Goal: Information Seeking & Learning: Check status

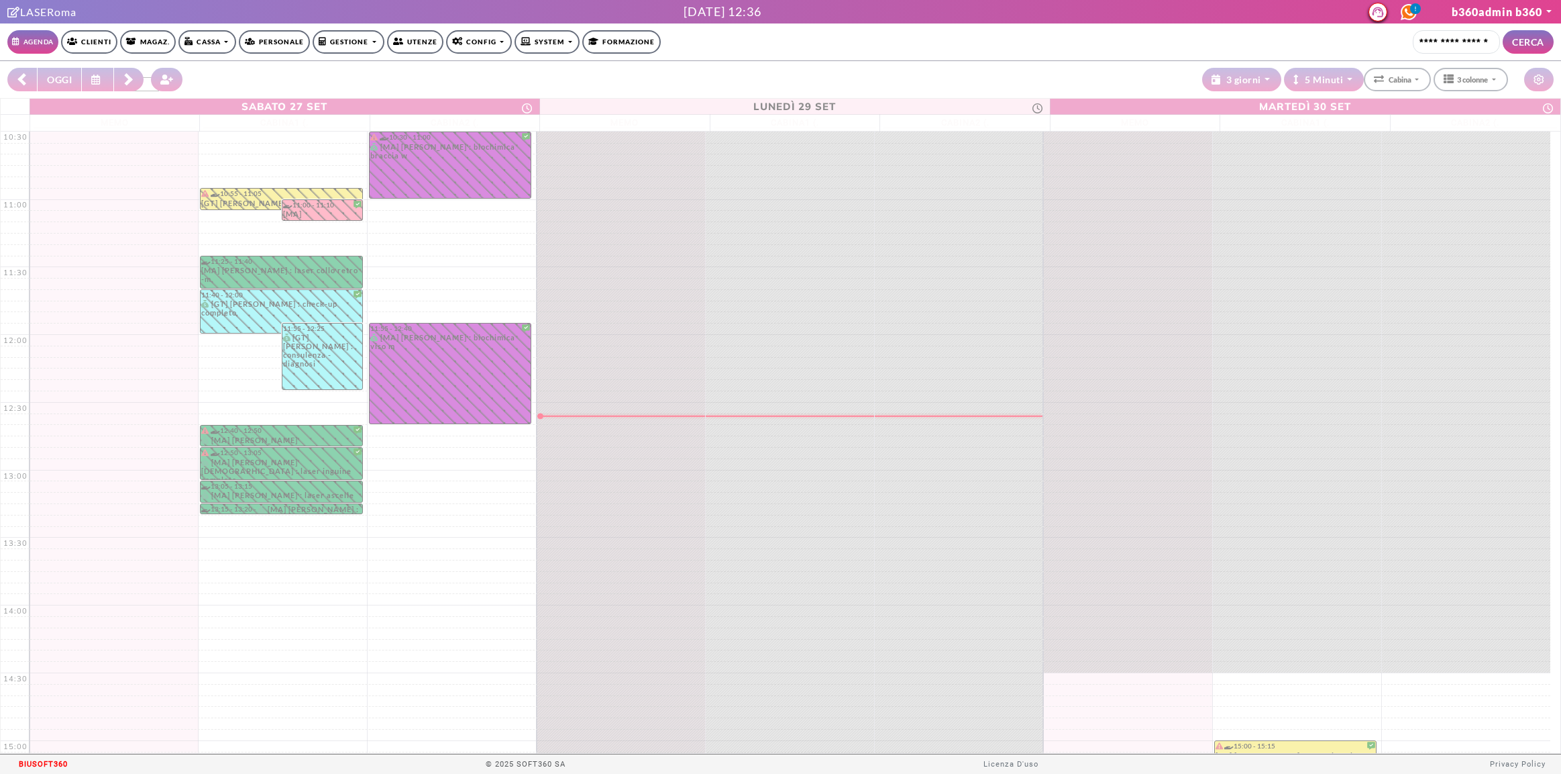
select select "**********"
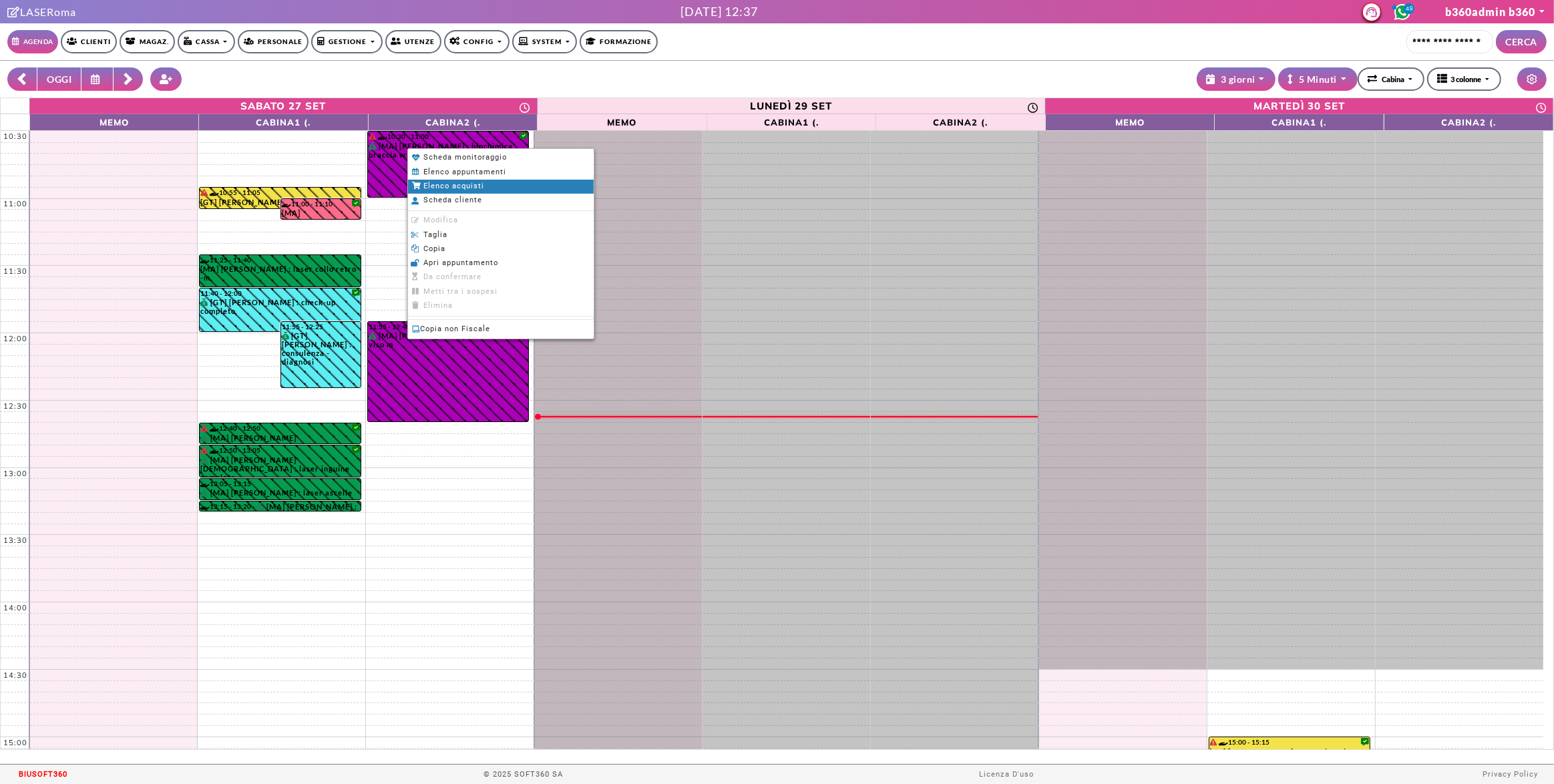
click at [441, 186] on span "Elenco acquisti" at bounding box center [453, 186] width 61 height 9
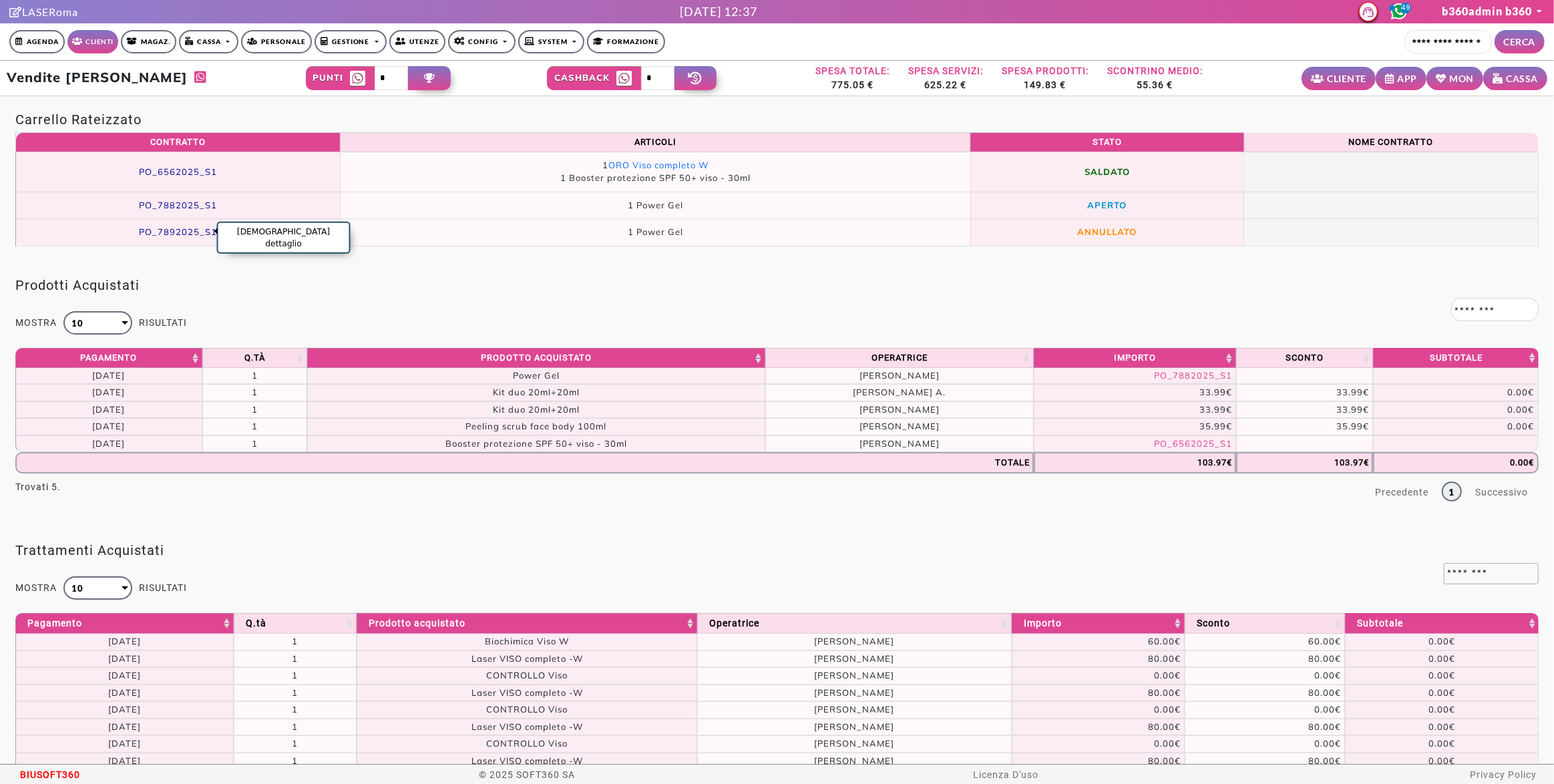
click at [176, 231] on span "PO_7892025_S1" at bounding box center [178, 231] width 79 height 11
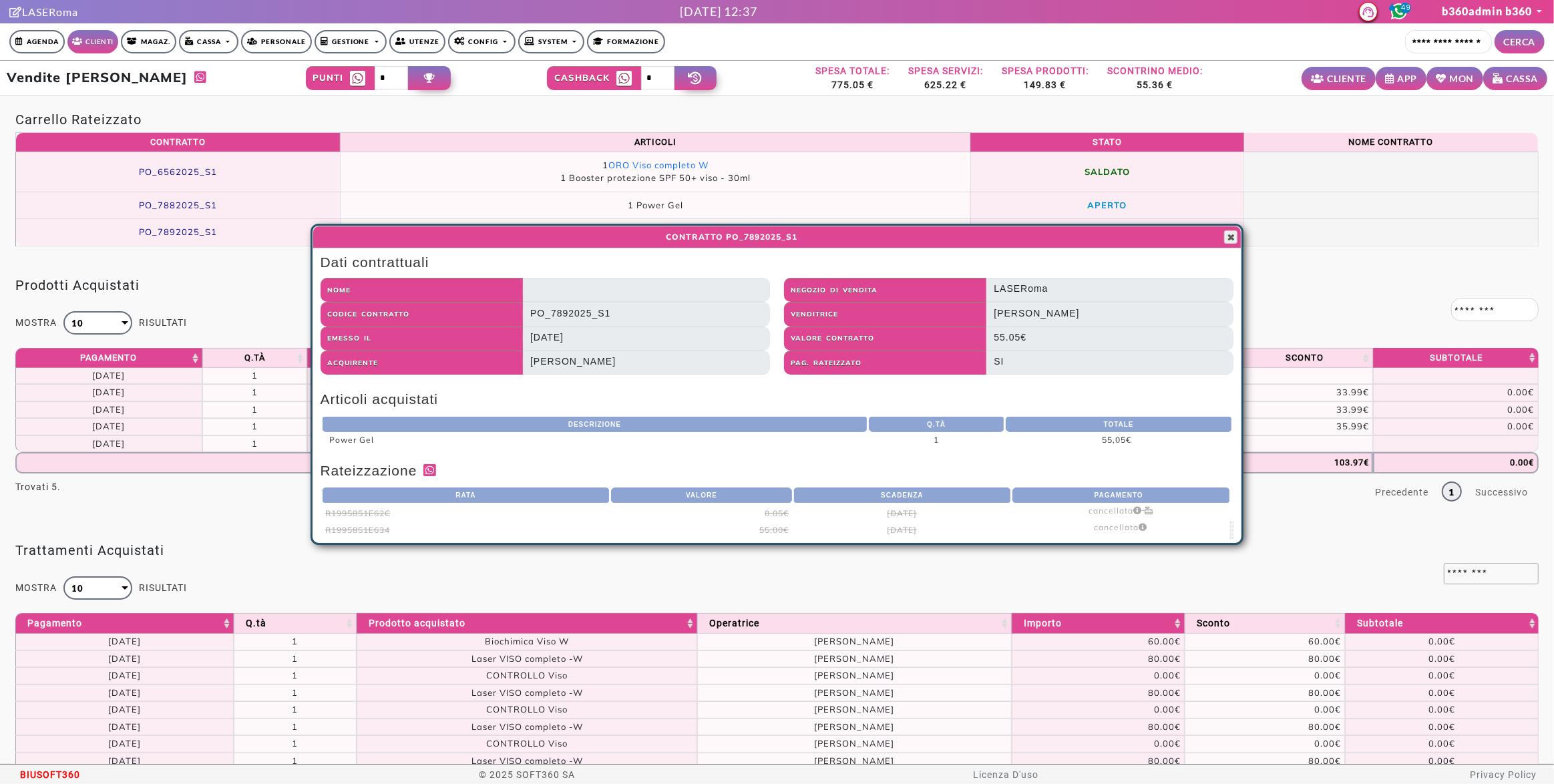
click at [1228, 235] on span "button" at bounding box center [1230, 237] width 11 height 11
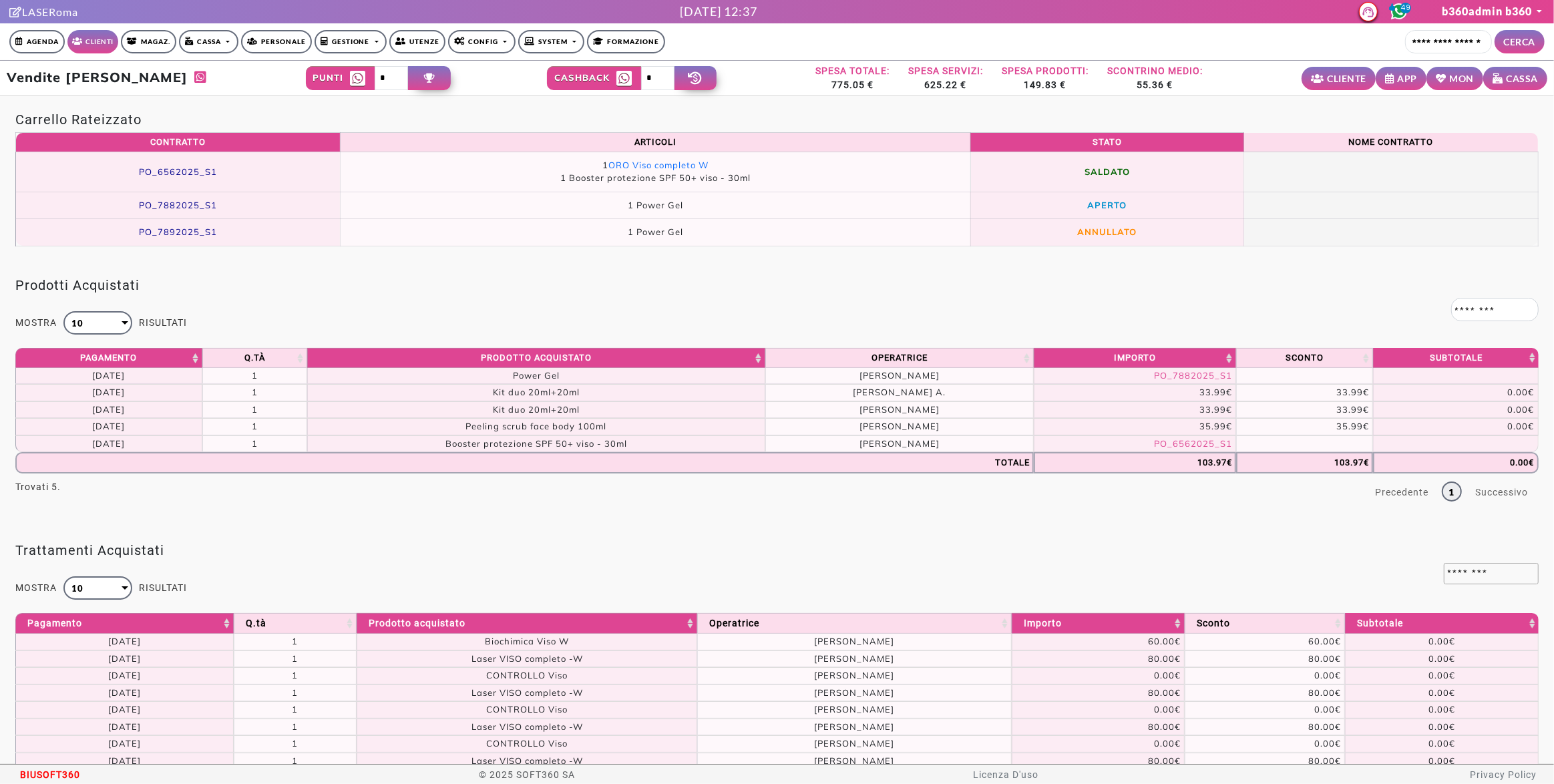
click at [320, 257] on div "Carrello Rateizzato Contratto Articoli Stato Nome Contratto PO_6562025_S1 1 ORO…" at bounding box center [777, 179] width 1554 height 165
click at [202, 206] on span "PO_7882025_S1" at bounding box center [178, 205] width 79 height 11
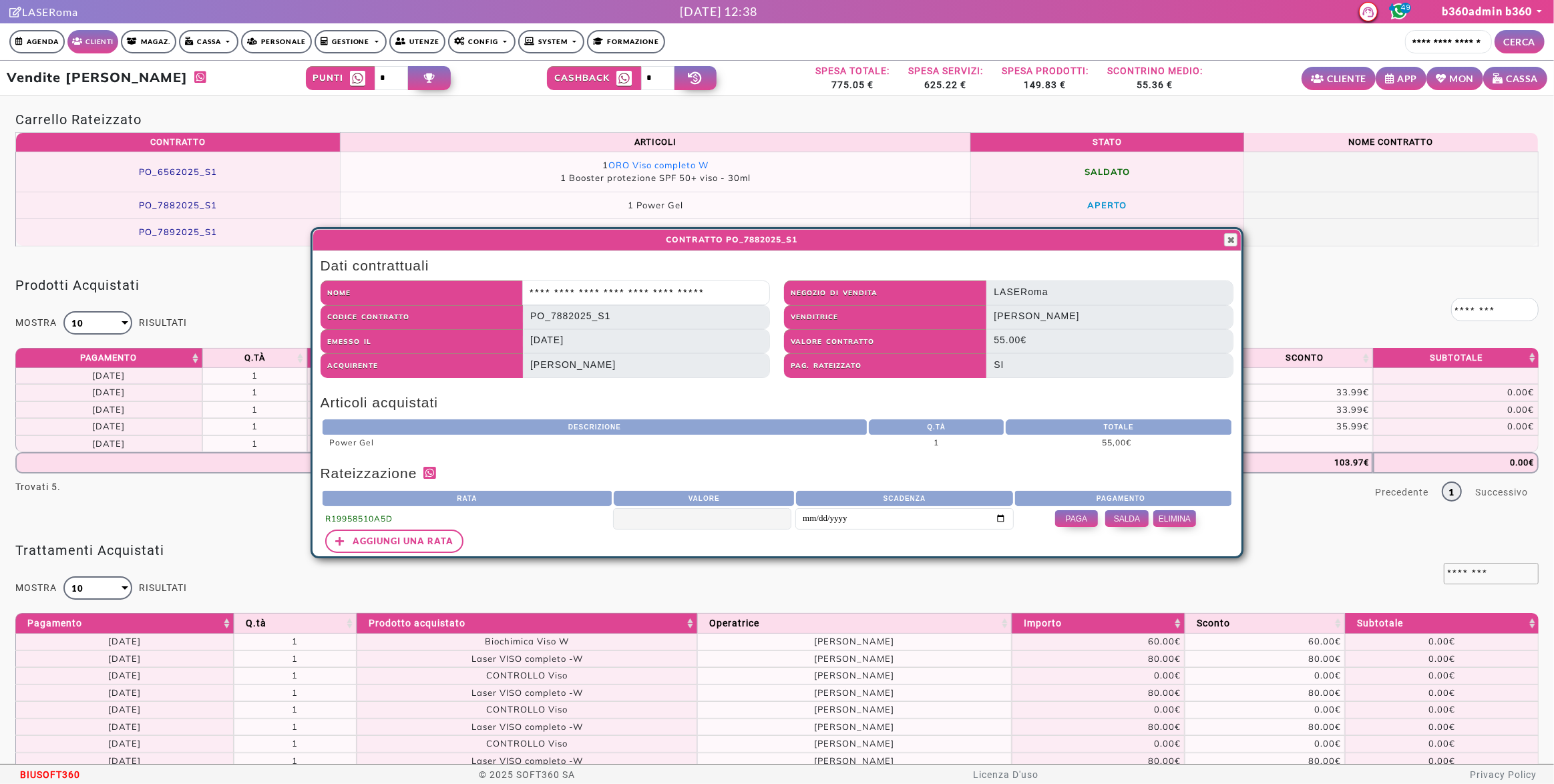
click at [1059, 457] on div "Dati contrattuali Nome Codice contratto PO_7882025_S1 Emesso il 17/09/2025 Acqu…" at bounding box center [777, 403] width 928 height 297
click at [576, 389] on div "Dati contrattuali Nome Codice contratto PO_7882025_S1 Emesso il 17/09/2025 Acqu…" at bounding box center [777, 403] width 928 height 297
click at [1226, 241] on span "button" at bounding box center [1230, 240] width 11 height 11
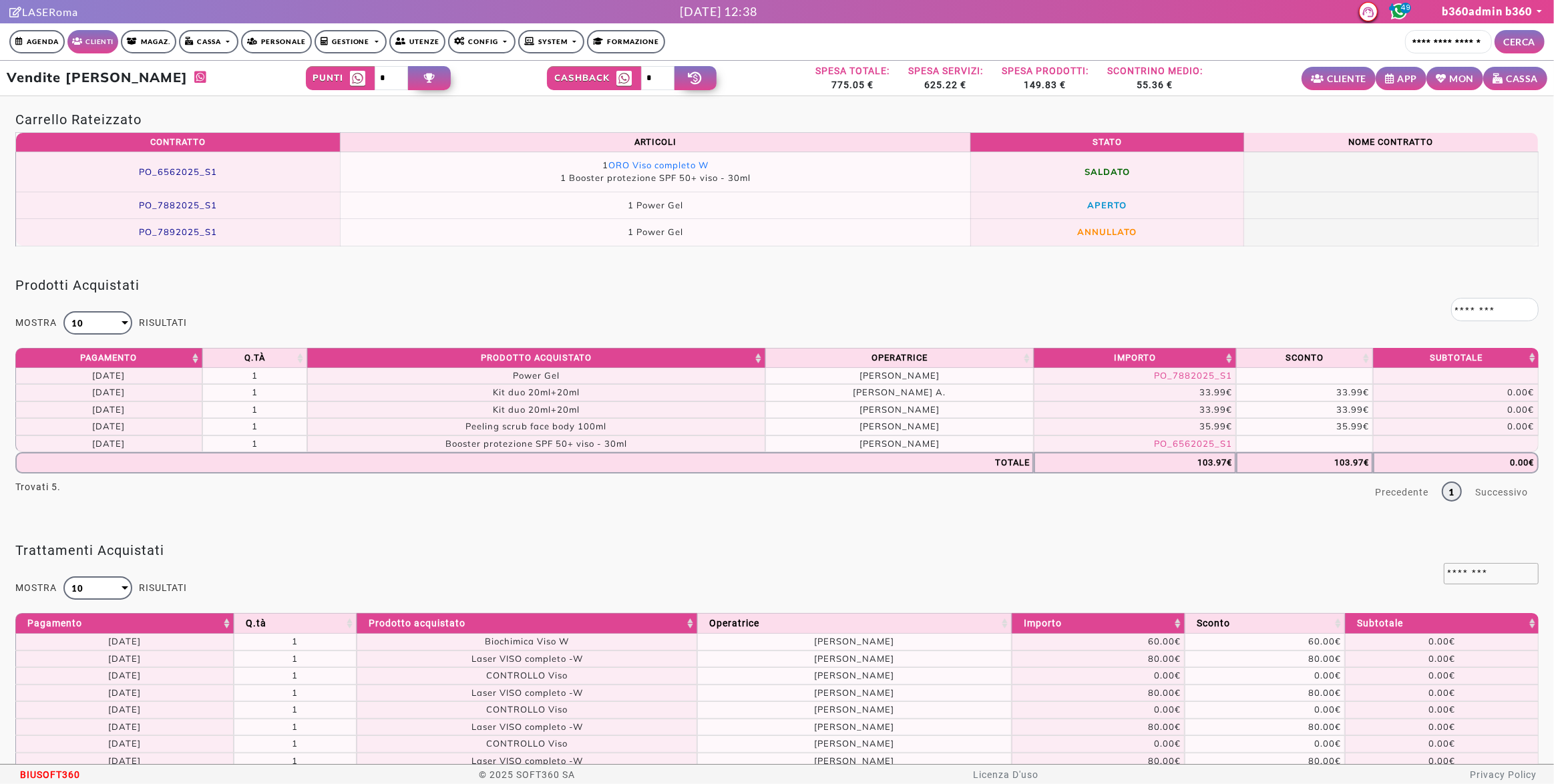
click at [151, 255] on div "Carrello Rateizzato Contratto Articoli Stato Nome Contratto PO_6562025_S1 1 ORO…" at bounding box center [777, 179] width 1554 height 165
click at [202, 228] on span "PO_7892025_S1" at bounding box center [178, 231] width 79 height 11
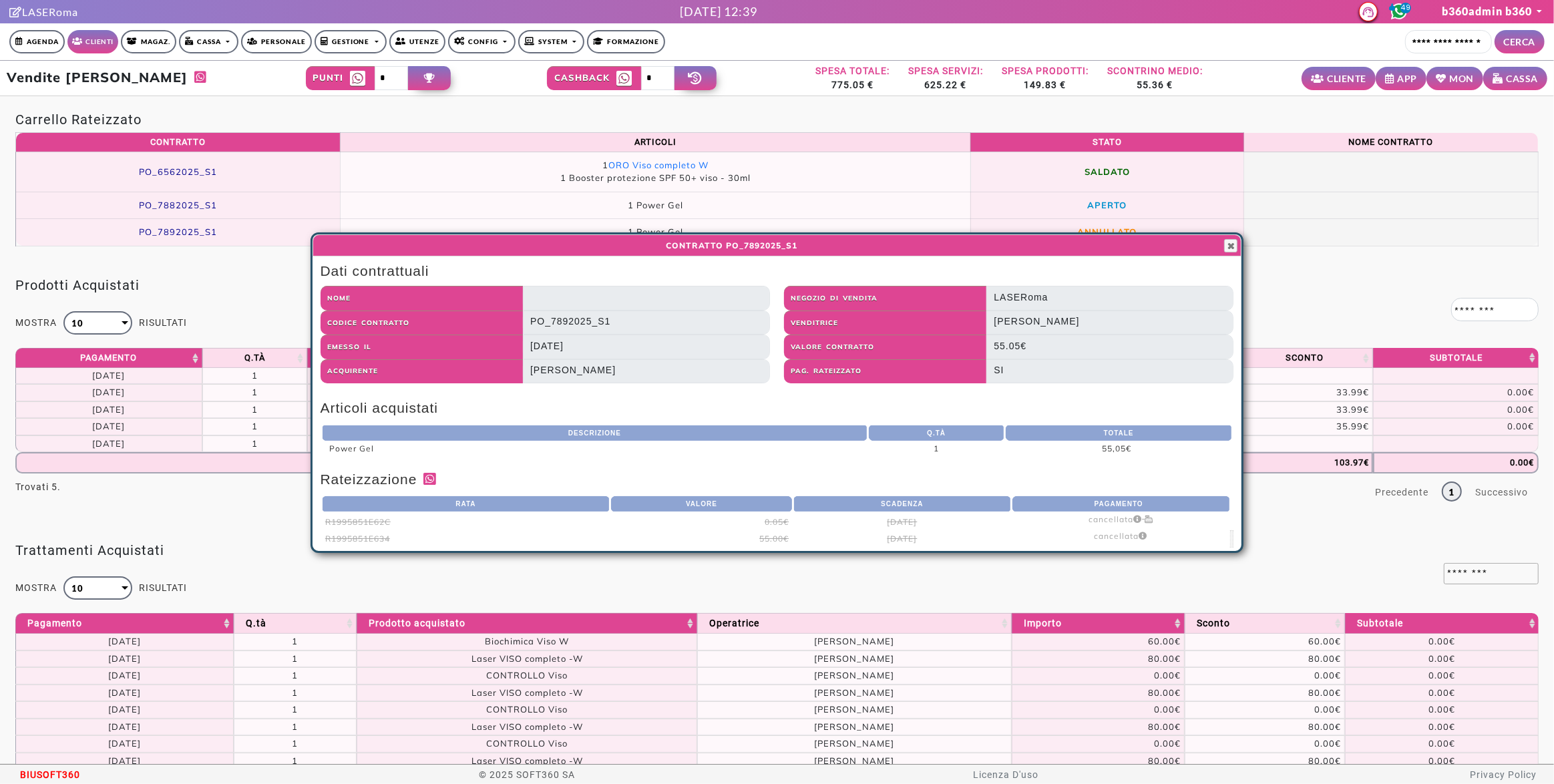
click at [548, 322] on label "PO_7892025_S1" at bounding box center [646, 322] width 247 height 24
drag, startPoint x: 572, startPoint y: 321, endPoint x: 511, endPoint y: 319, distance: 61.0
click at [511, 319] on div "Codice contratto PO_7892025_S1" at bounding box center [546, 322] width 450 height 24
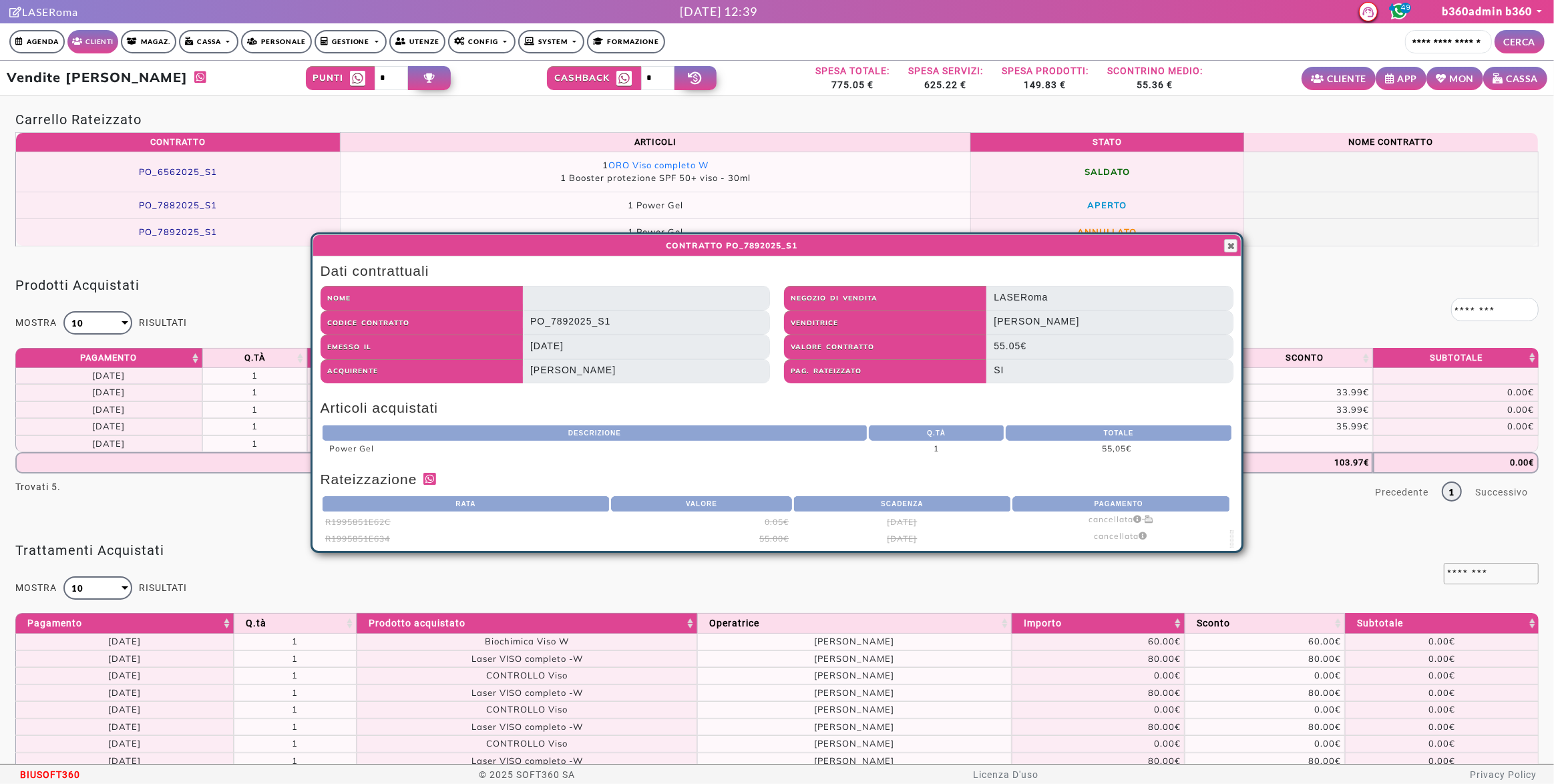
click at [30, 272] on div "Prodotti Acquistati Mostra ** ** ** *** 10 10 25 50 100 risultati Processing...…" at bounding box center [777, 394] width 1554 height 265
click at [1228, 242] on span "button" at bounding box center [1230, 246] width 11 height 11
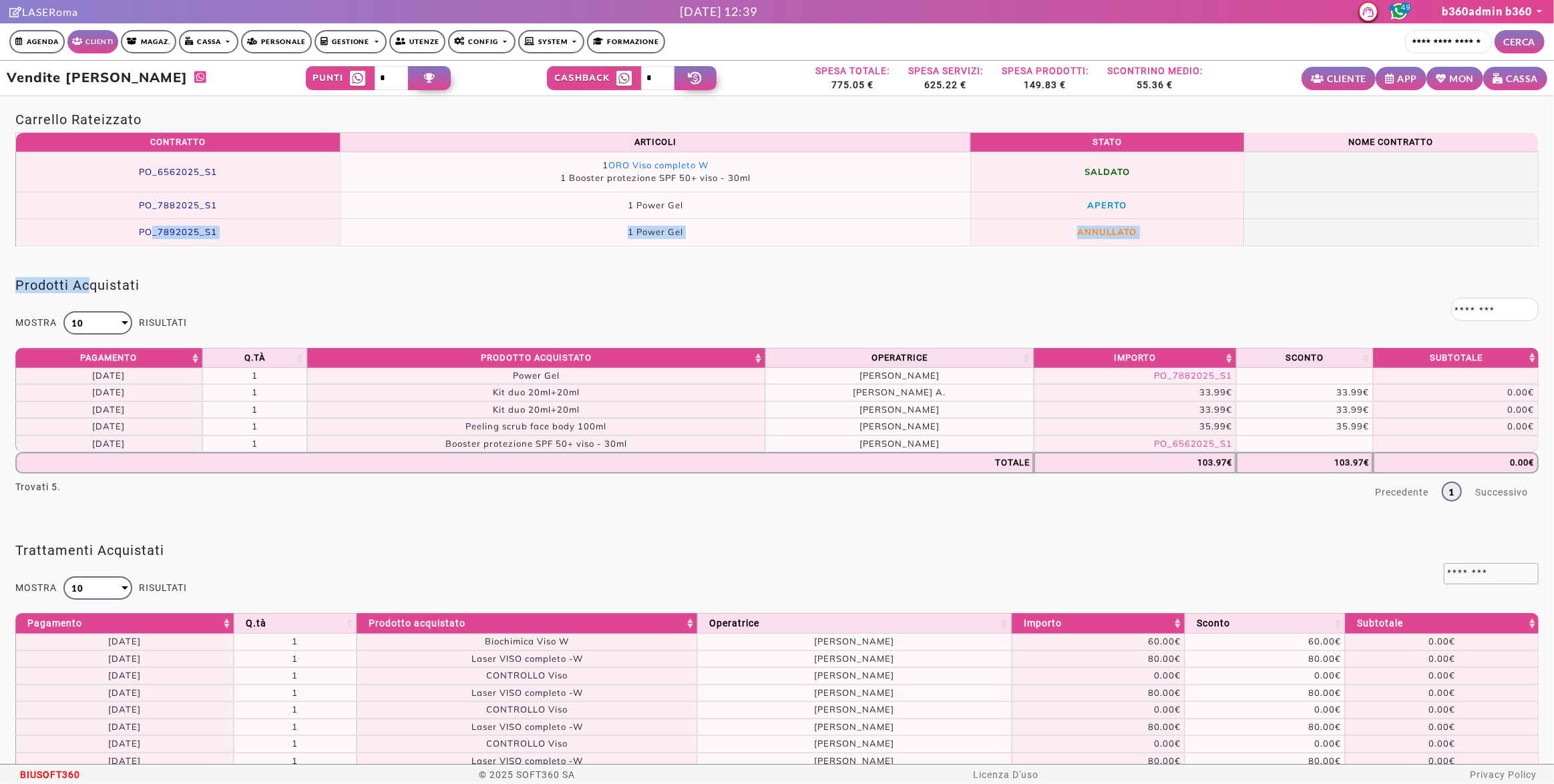
drag, startPoint x: 151, startPoint y: 228, endPoint x: 92, endPoint y: 279, distance: 78.0
click at [92, 279] on div "Carrello Rateizzato Contratto Articoli Stato Nome Contratto PO_6562025_S1 1 ORO…" at bounding box center [777, 527] width 1569 height 863
click at [90, 273] on div "Prodotti Acquistati Mostra ** ** ** *** 10 10 25 50 100 risultati Processing...…" at bounding box center [777, 394] width 1554 height 265
click at [197, 233] on span "PO_7892025_S1" at bounding box center [178, 231] width 79 height 11
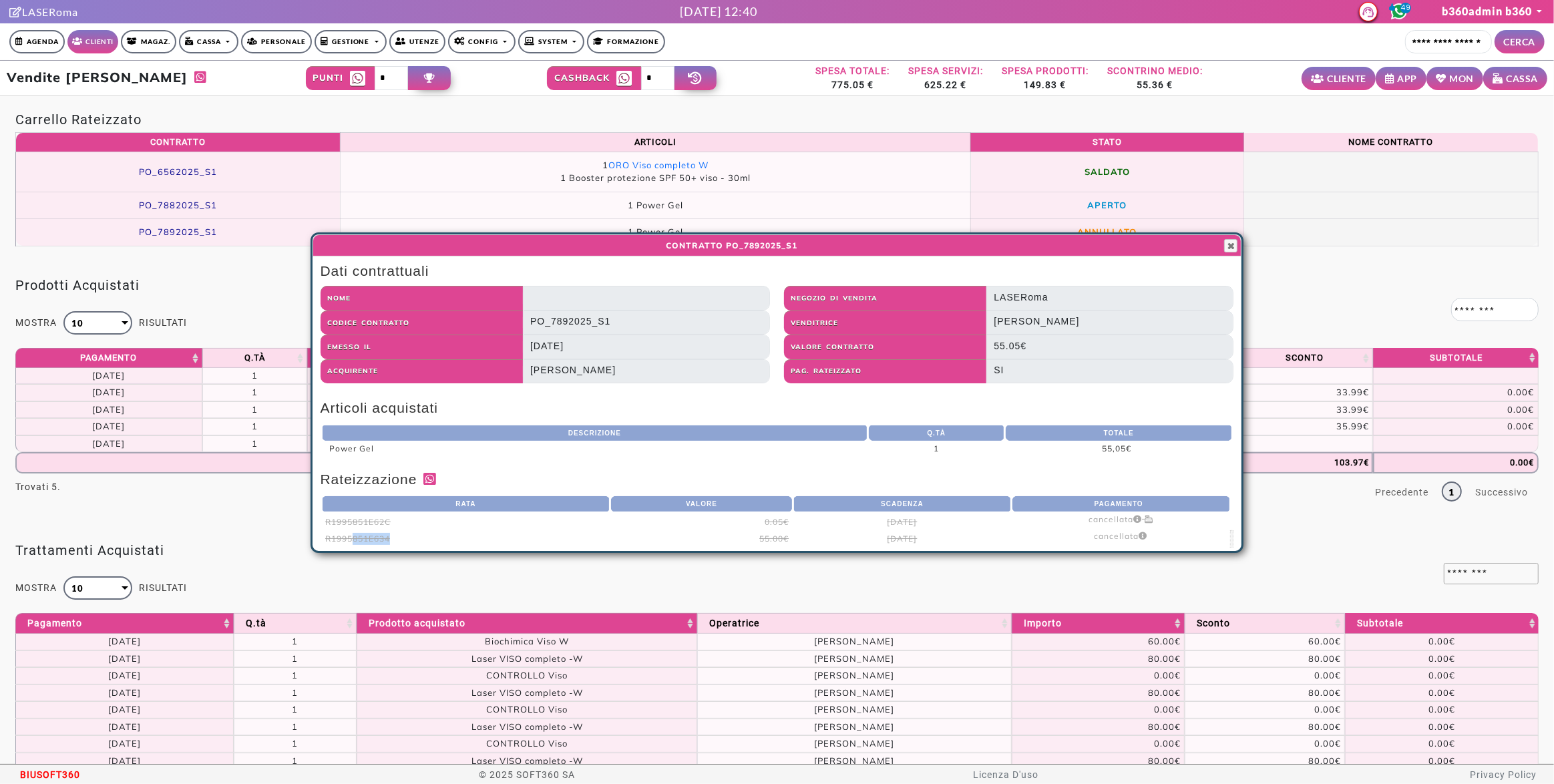
drag, startPoint x: 394, startPoint y: 535, endPoint x: 354, endPoint y: 534, distance: 40.0
click at [354, 534] on td "R1995851E634" at bounding box center [466, 538] width 290 height 17
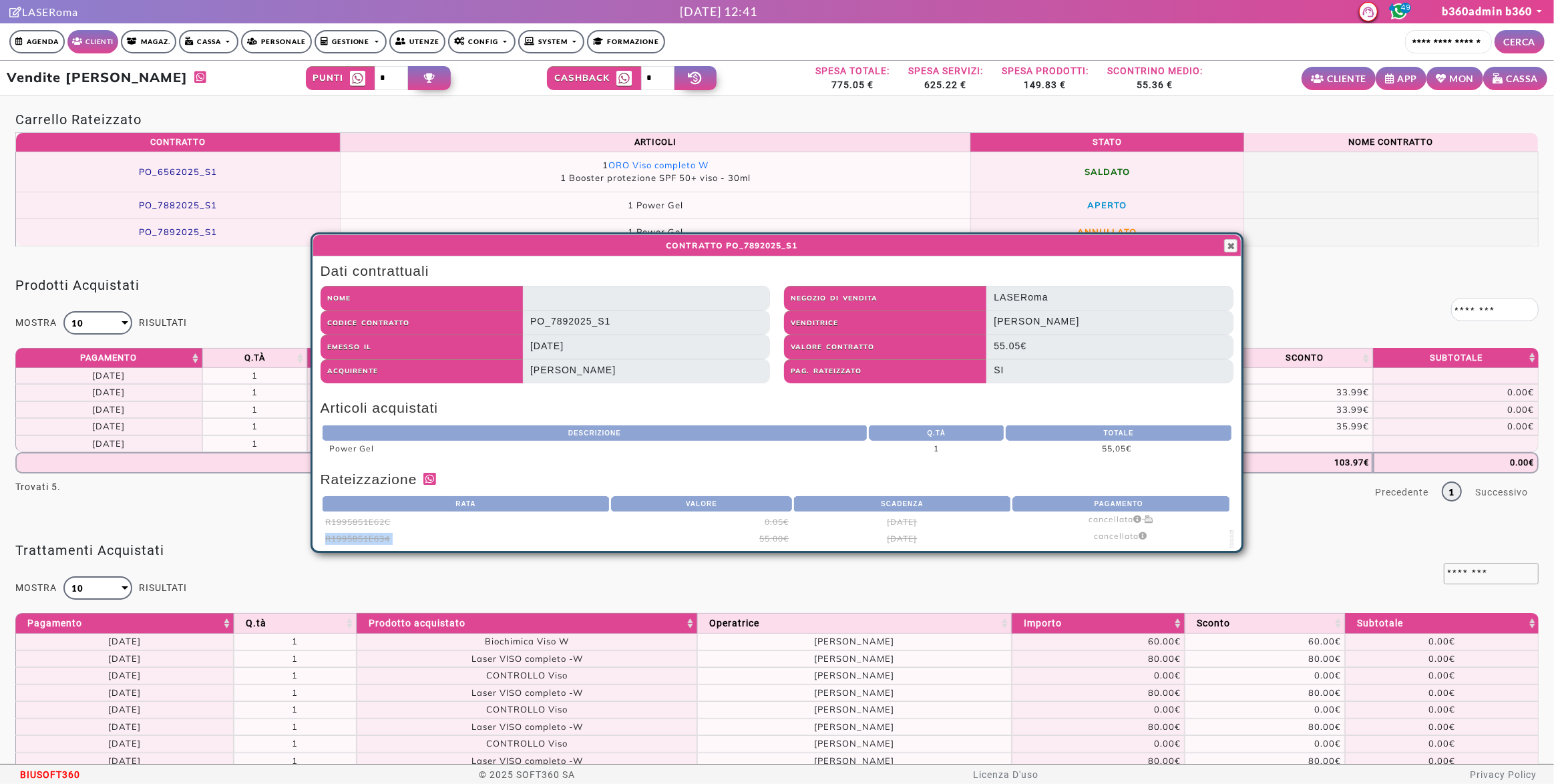
click at [429, 532] on td "R1995851E634" at bounding box center [466, 538] width 290 height 17
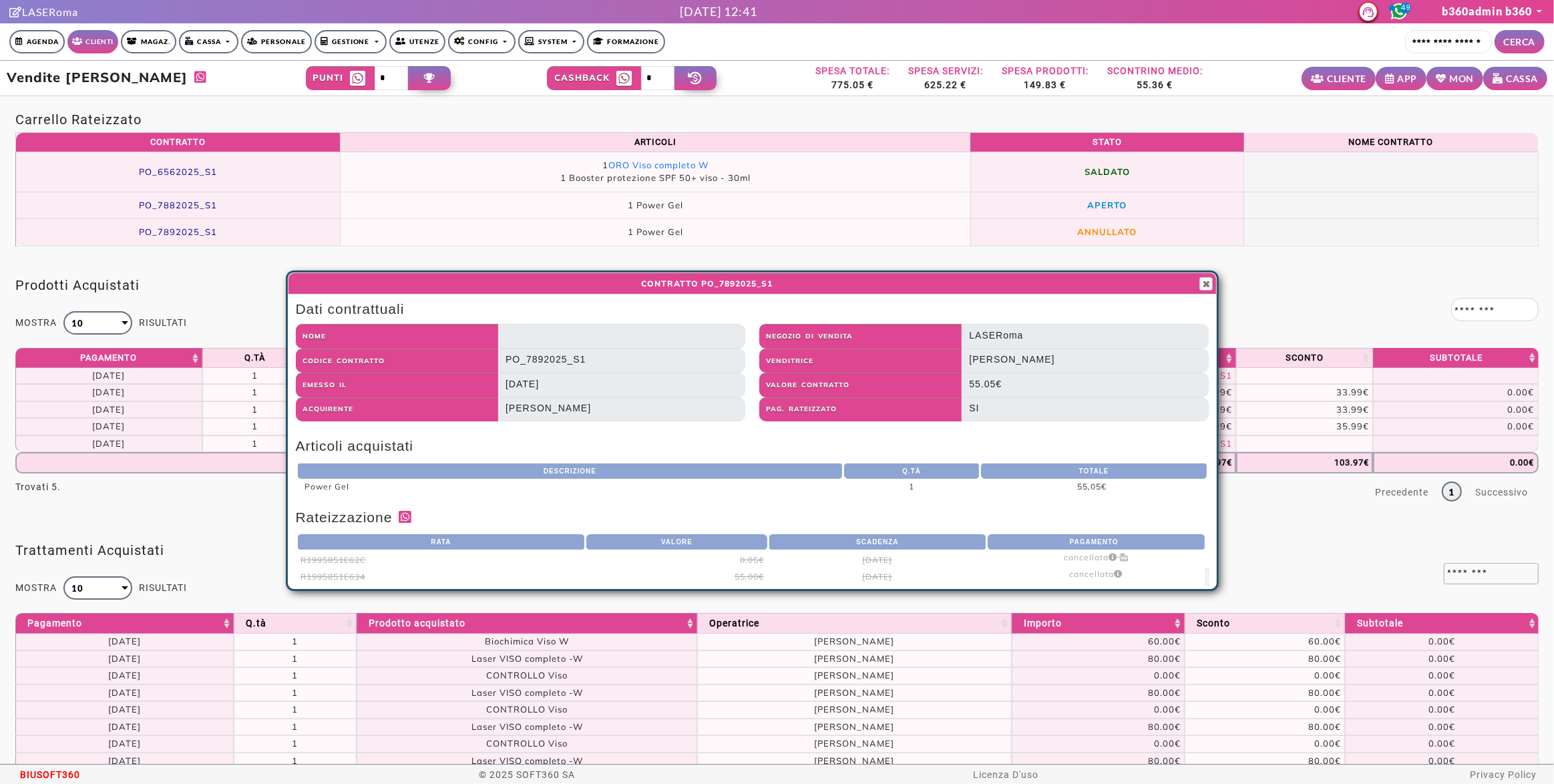
drag, startPoint x: 679, startPoint y: 245, endPoint x: 654, endPoint y: 284, distance: 46.3
click at [654, 284] on span "Contratto PO_7892025_S1" at bounding box center [706, 284] width 817 height 12
click at [1204, 284] on span "button" at bounding box center [1206, 284] width 11 height 11
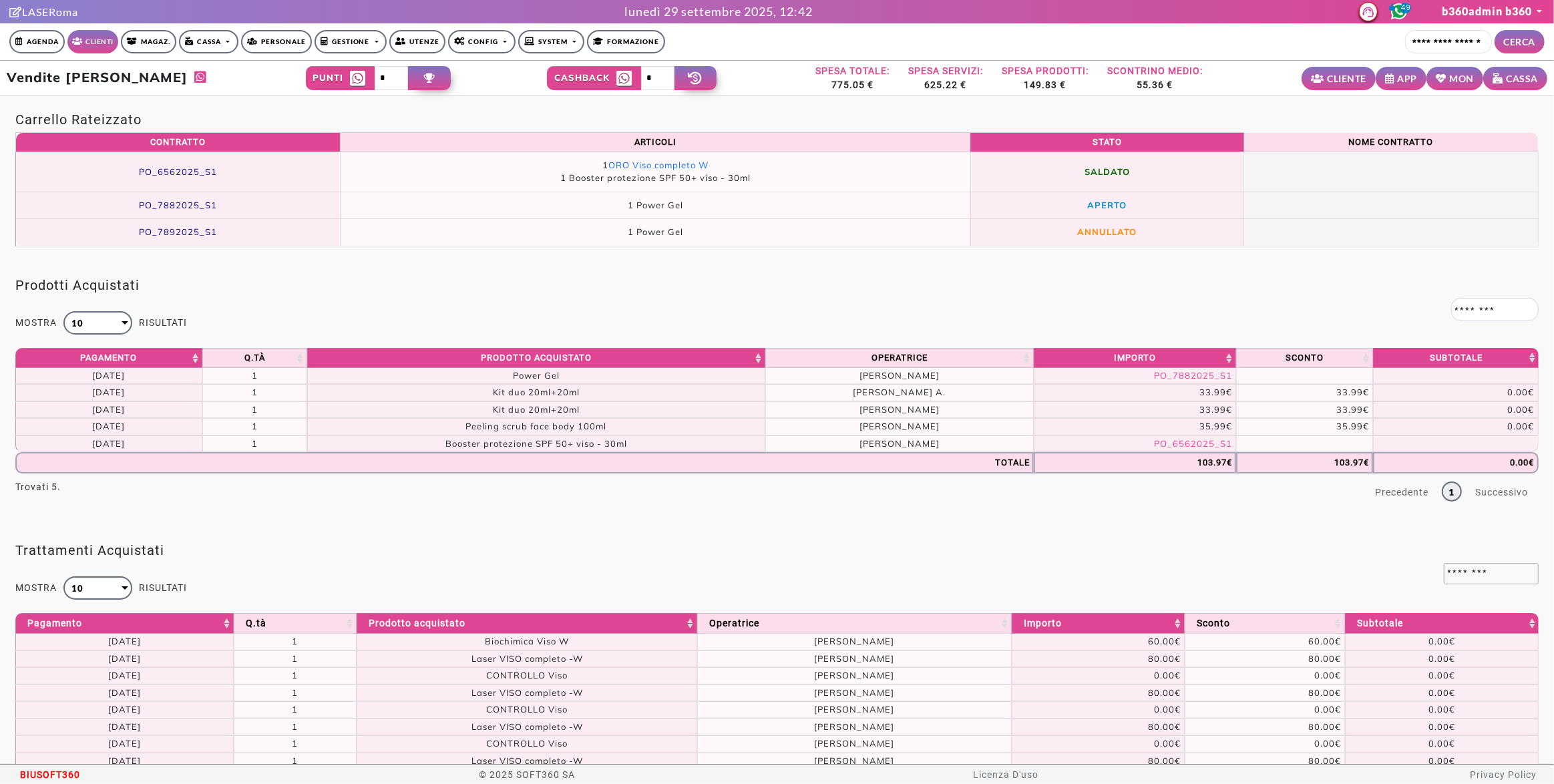
click at [366, 33] on link "Gestione" at bounding box center [350, 41] width 73 height 23
click at [335, 151] on link "Statistiche" at bounding box center [408, 151] width 186 height 20
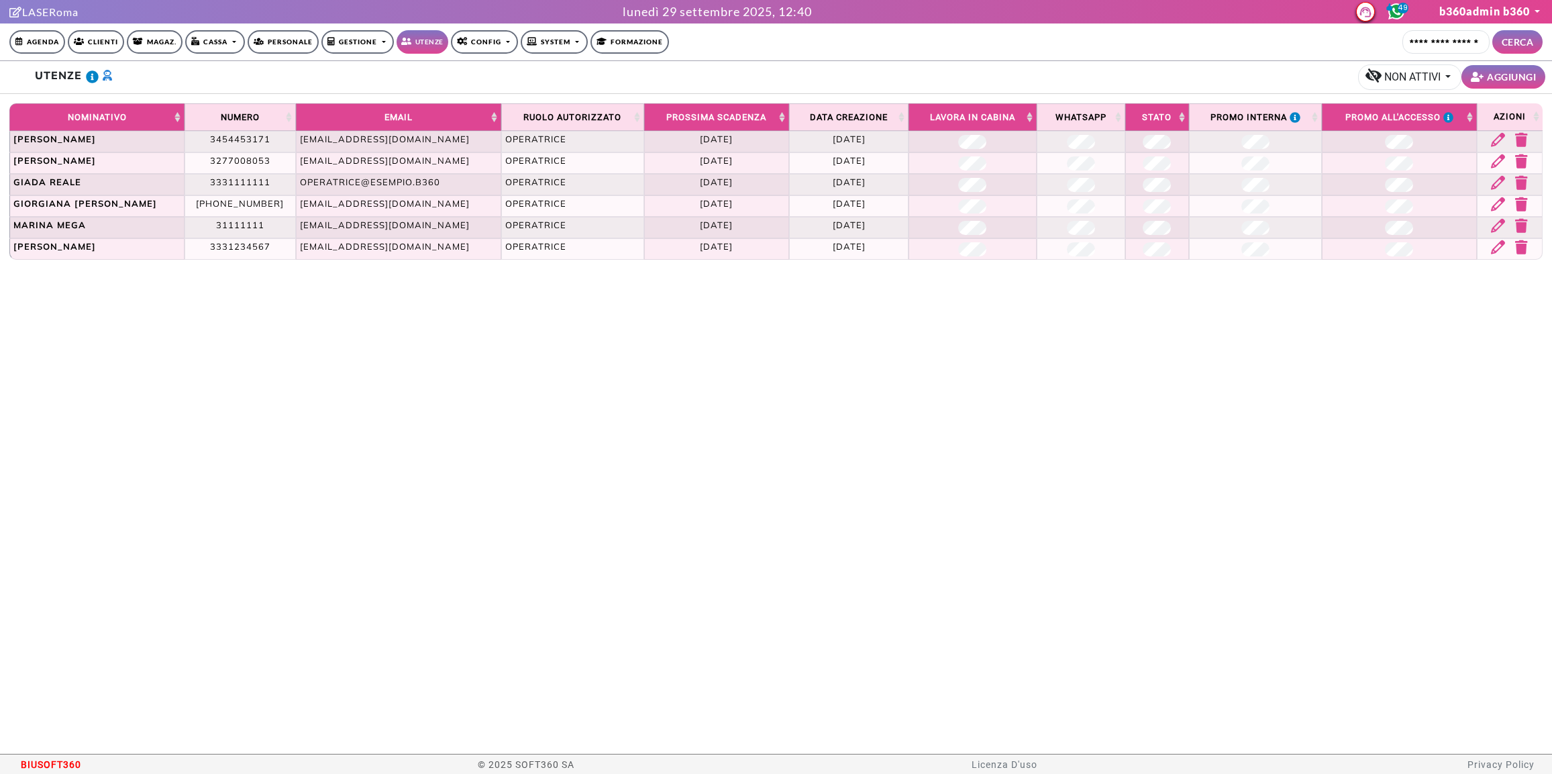
select select "*"
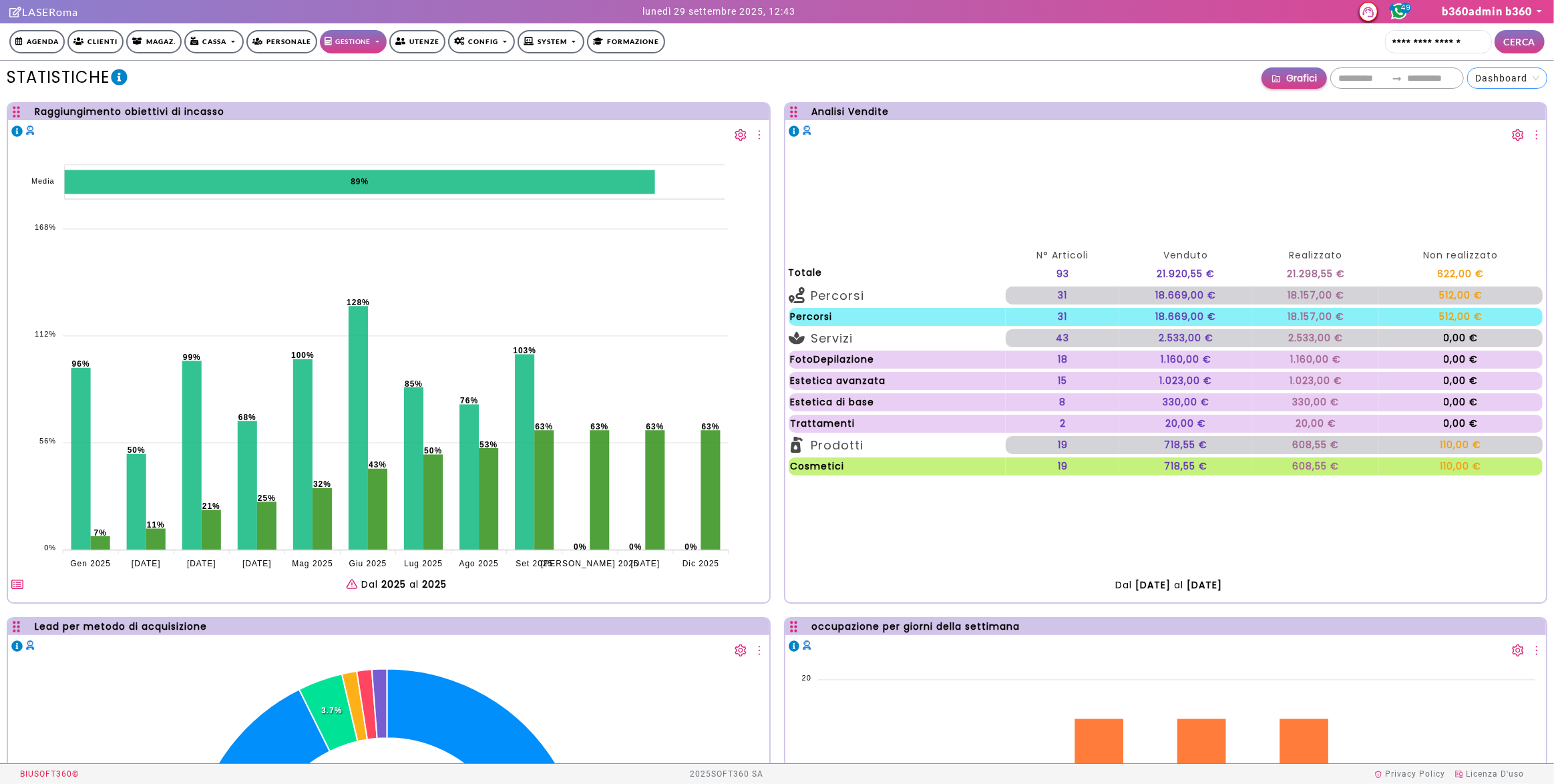
click at [1495, 83] on span "Dashboard" at bounding box center [1507, 78] width 64 height 20
click at [1456, 212] on span "Vendite" at bounding box center [1462, 211] width 36 height 11
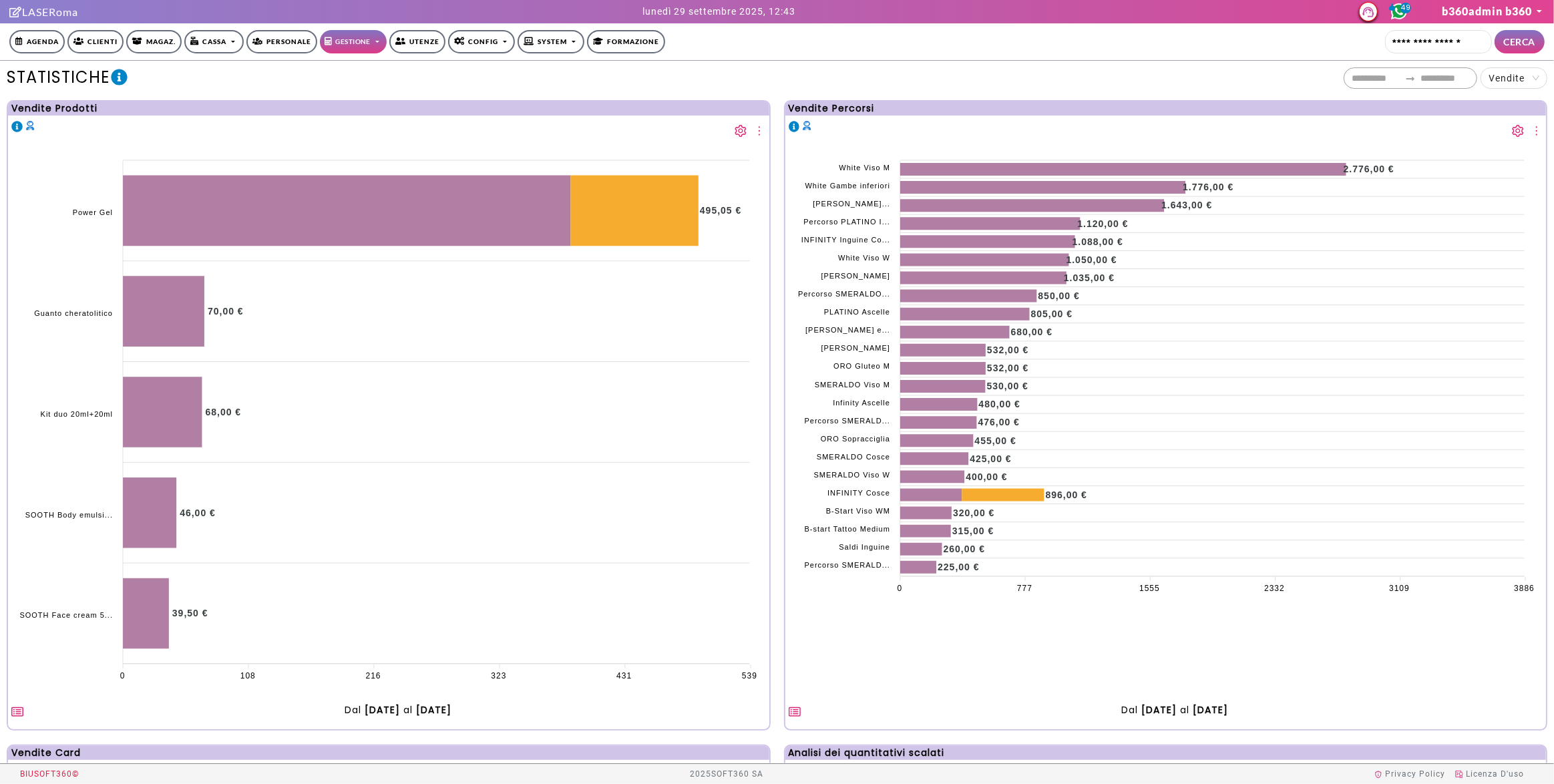
scroll to position [1310, 0]
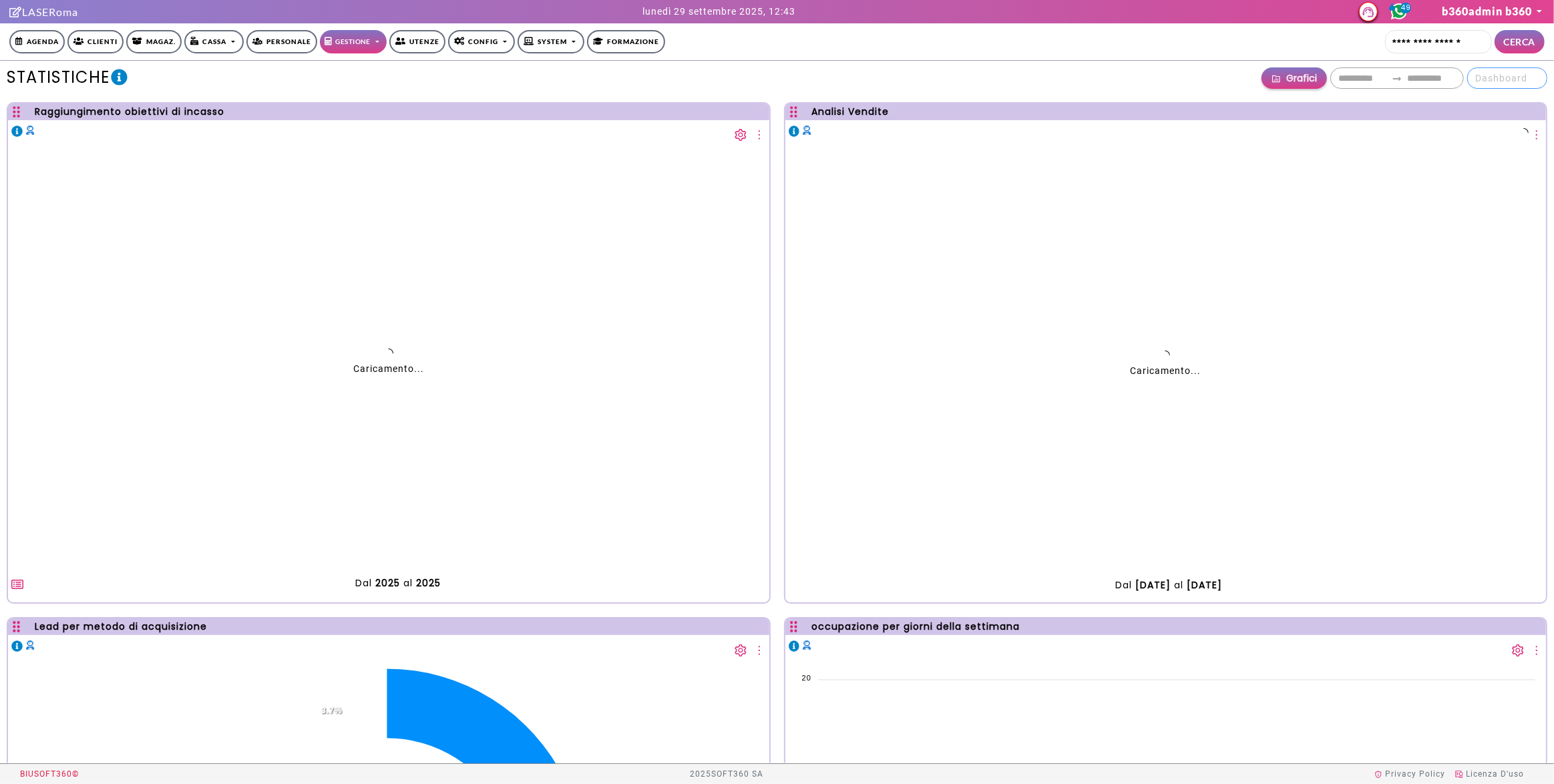
click at [1496, 83] on span "Dashboard" at bounding box center [1507, 78] width 64 height 20
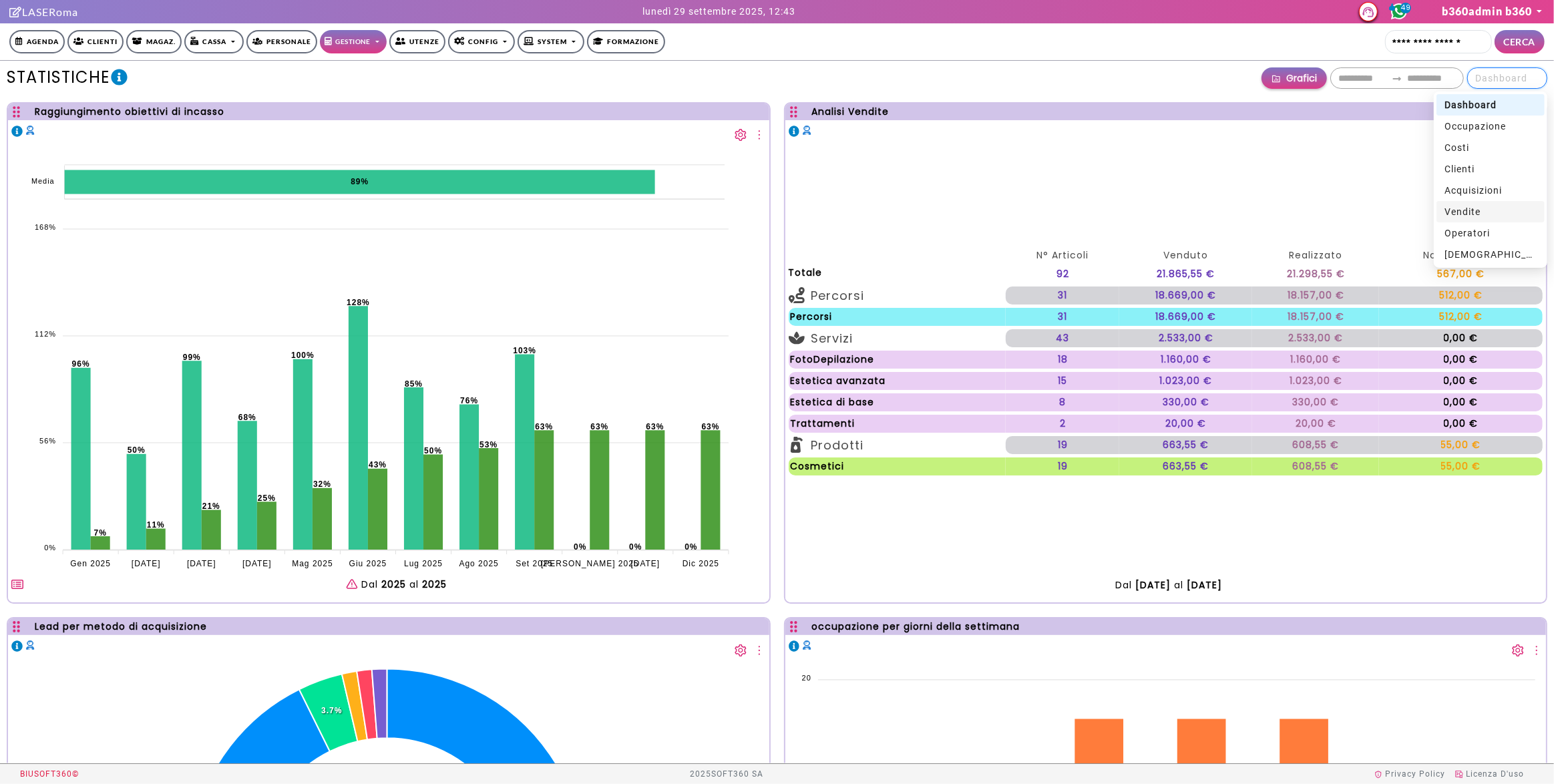
click at [1473, 208] on span "Vendite" at bounding box center [1462, 211] width 36 height 11
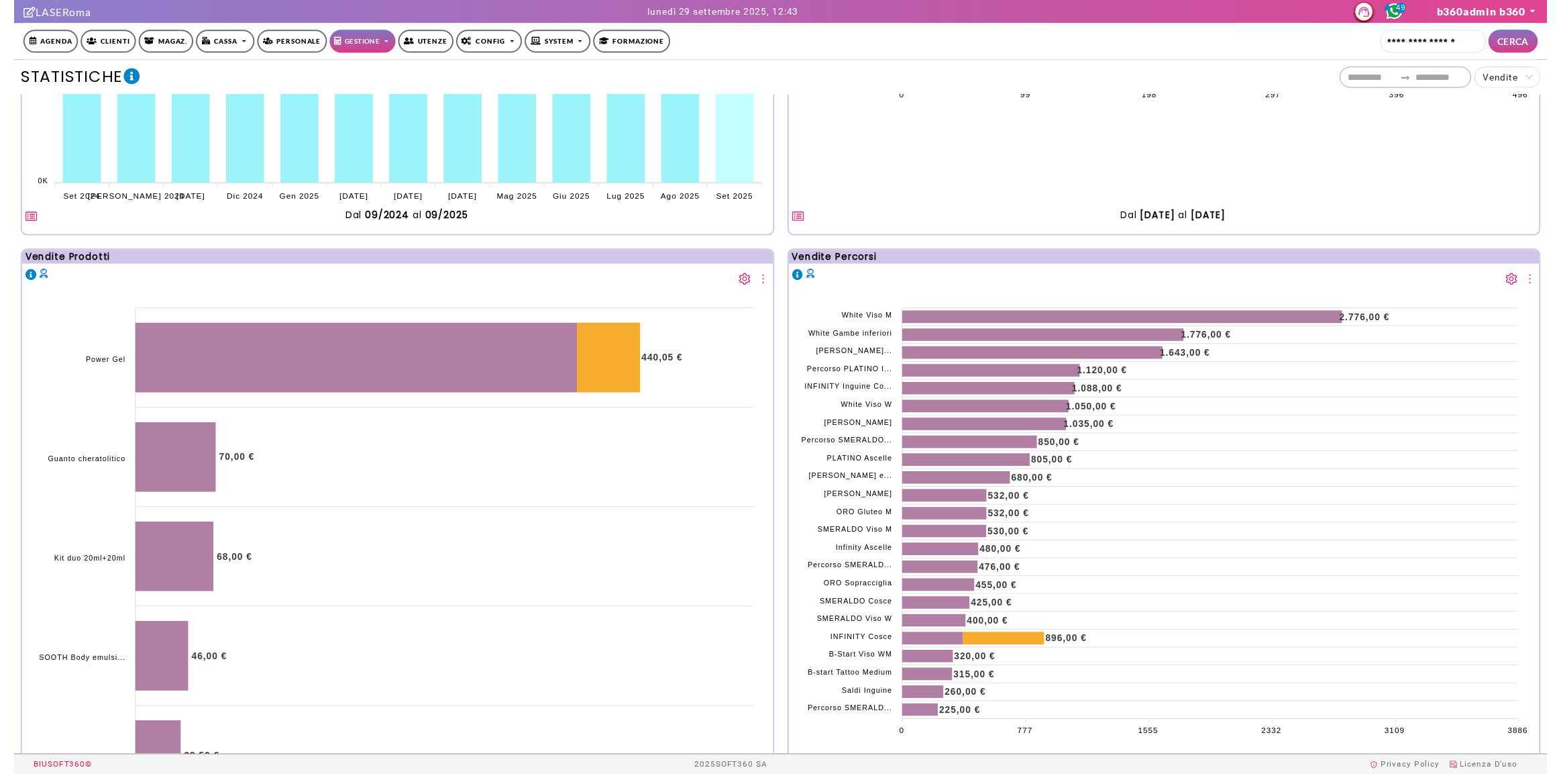
scroll to position [1171, 0]
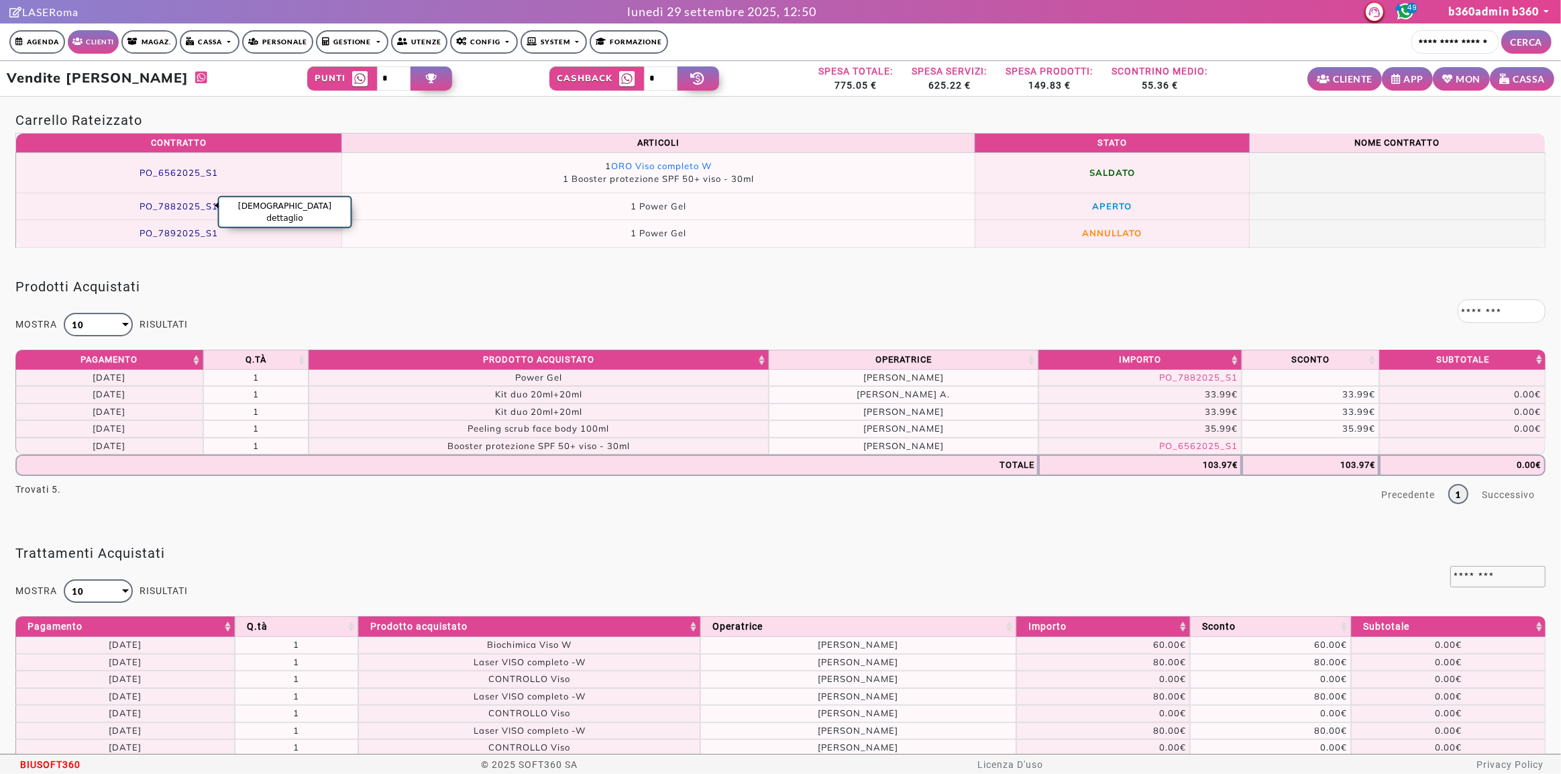
click at [195, 205] on span "PO_7882025_S1" at bounding box center [179, 206] width 79 height 11
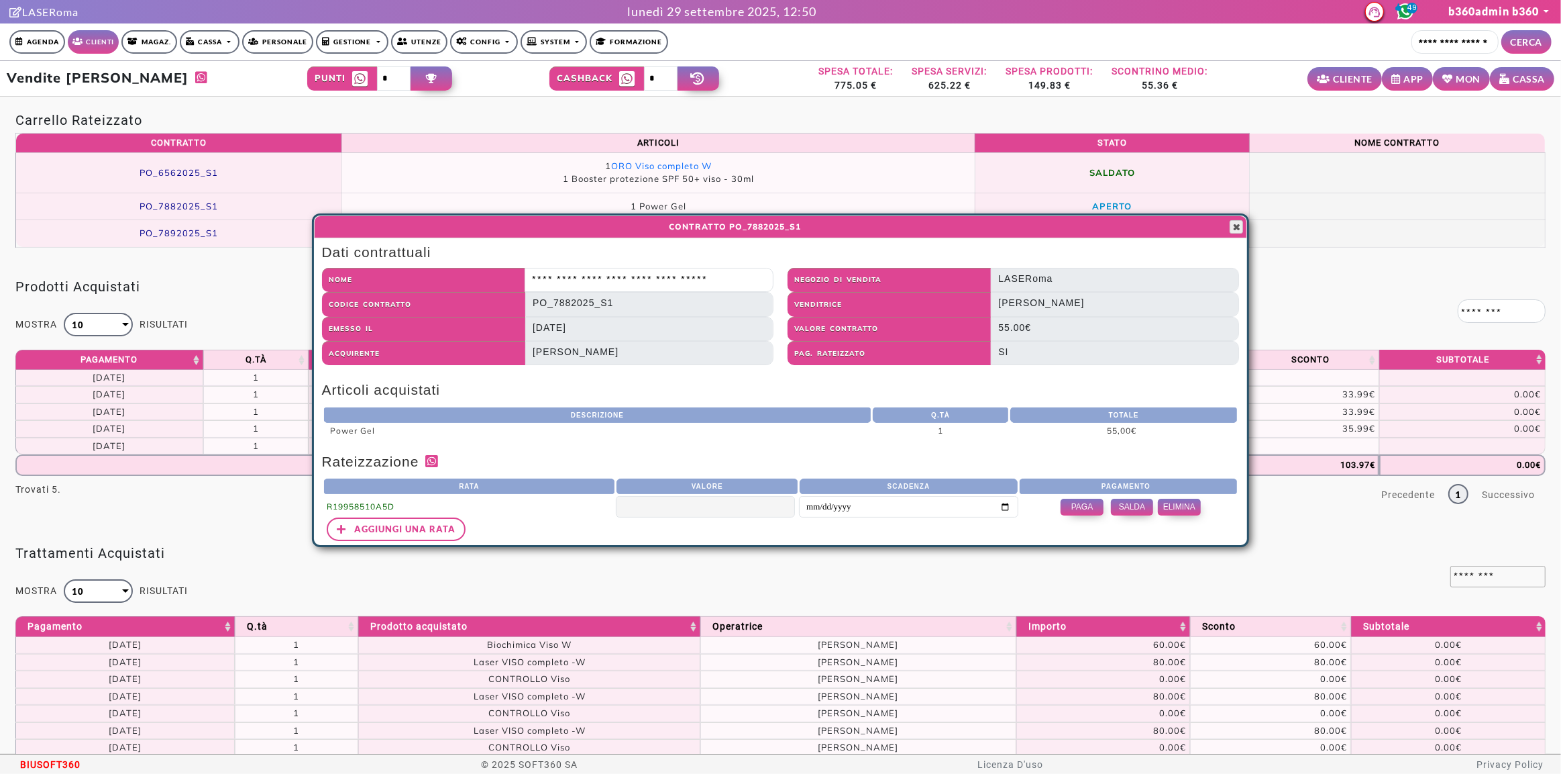
click at [1236, 226] on span "button" at bounding box center [1236, 226] width 11 height 11
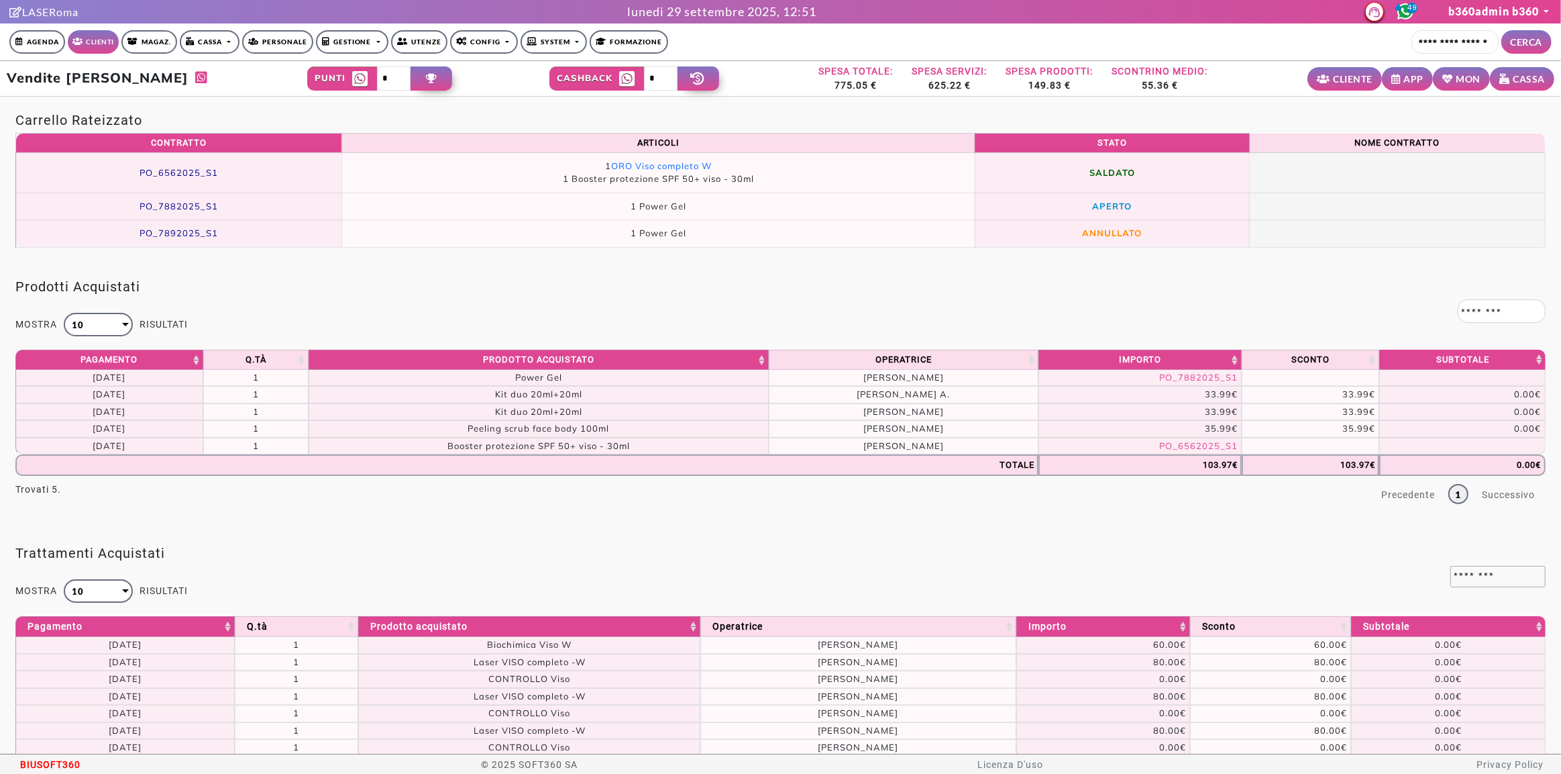
click at [335, 44] on link "Gestione" at bounding box center [352, 41] width 73 height 23
click at [346, 144] on link "Statistiche" at bounding box center [410, 152] width 187 height 20
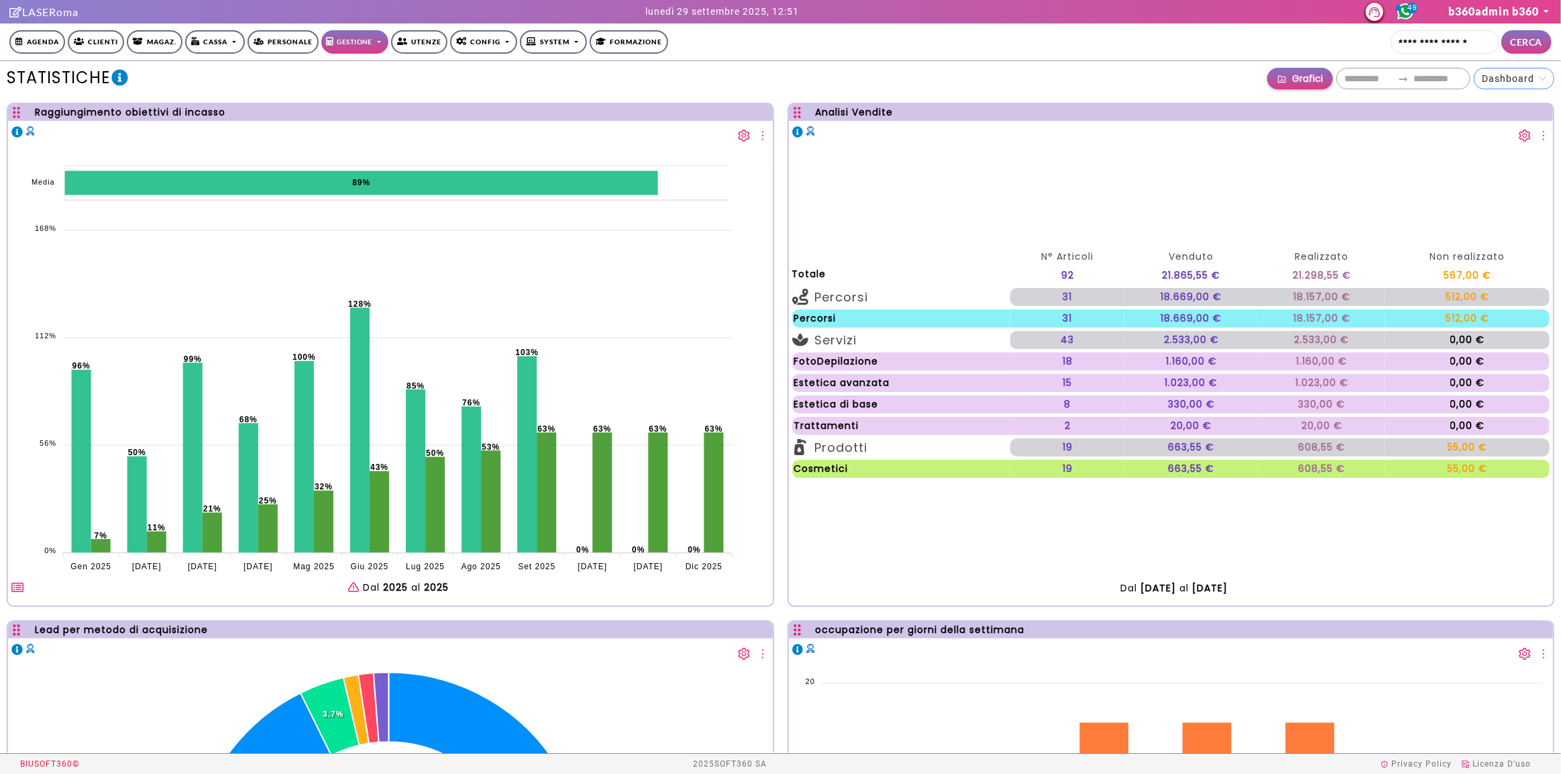
click at [1489, 78] on span "Dashboard" at bounding box center [1514, 78] width 64 height 20
click at [1464, 211] on span "Vendite" at bounding box center [1469, 212] width 36 height 11
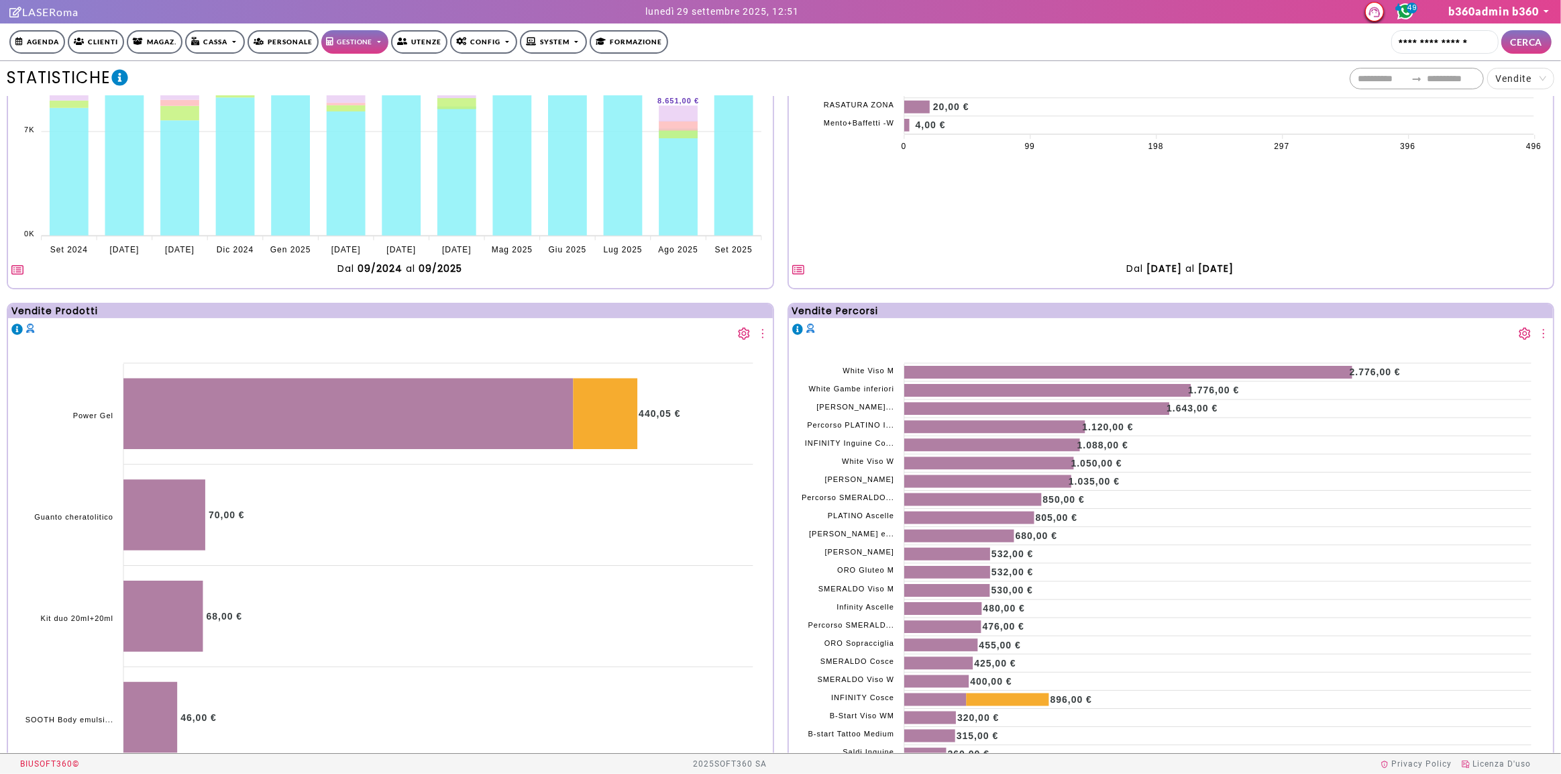
scroll to position [1098, 0]
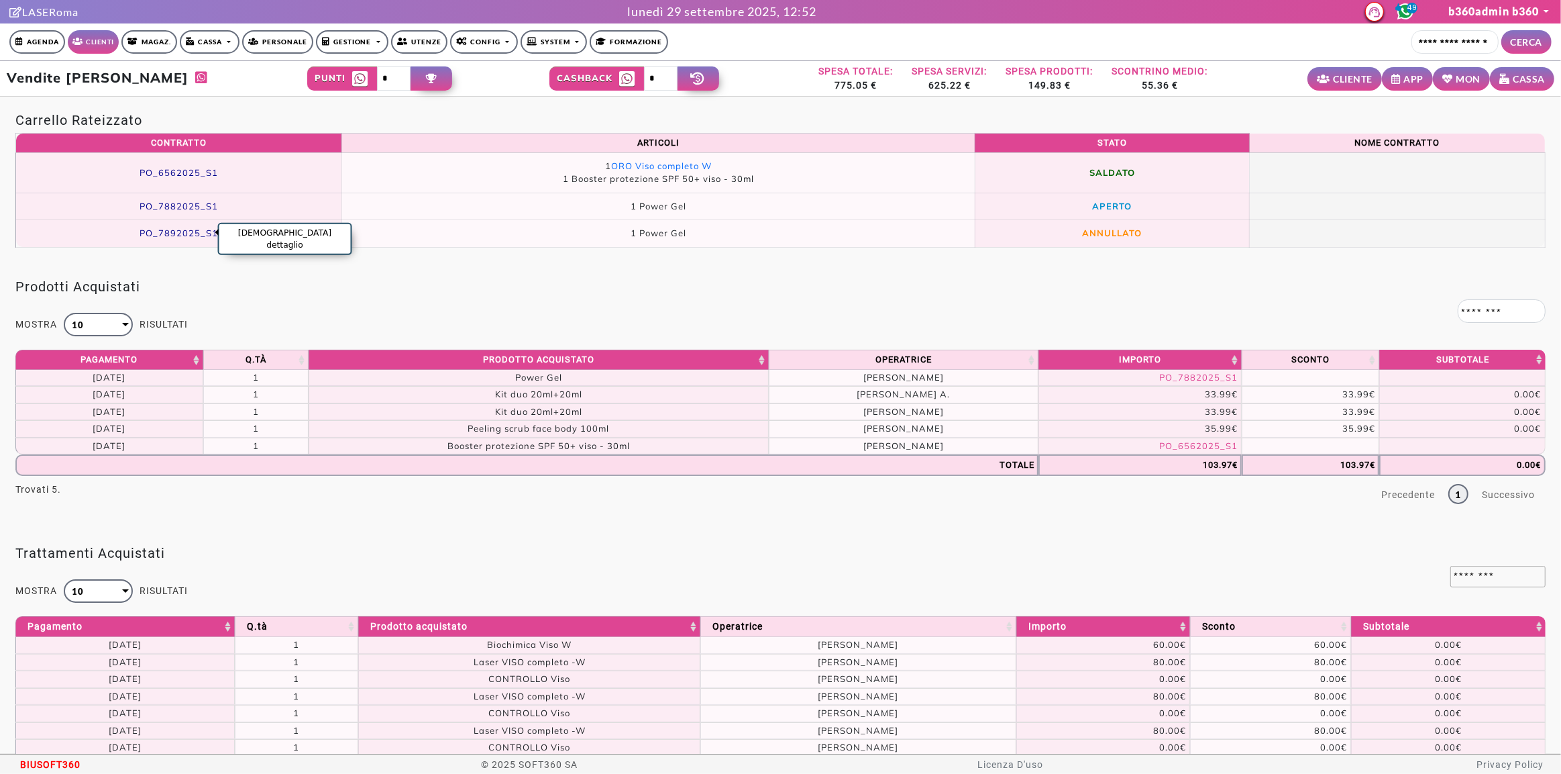
click at [151, 236] on span "PO_7892025_S1" at bounding box center [179, 232] width 79 height 11
